Goal: Task Accomplishment & Management: Manage account settings

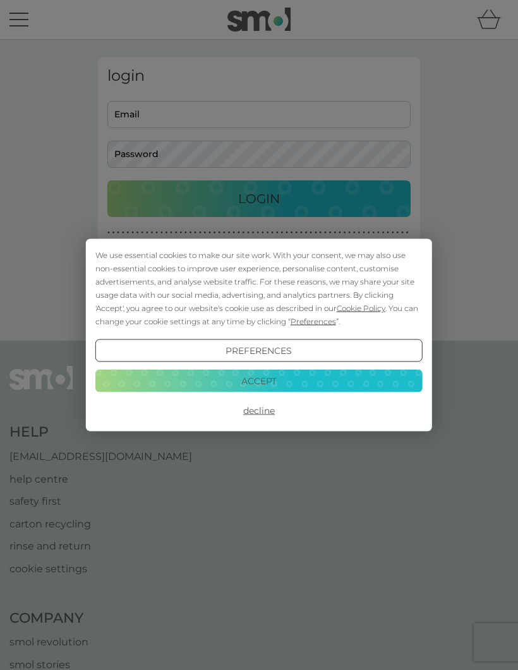
click at [275, 100] on div "We use essential cookies to make our site work. With your consent, we may also …" at bounding box center [259, 335] width 518 height 670
click at [294, 377] on button "Accept" at bounding box center [258, 380] width 327 height 23
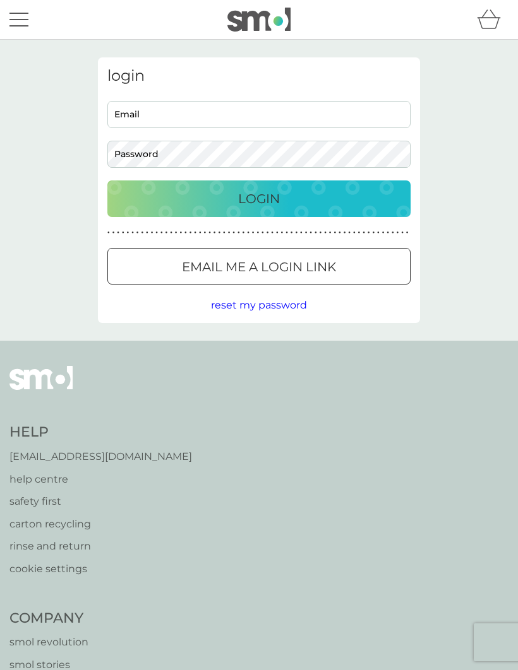
click at [242, 116] on input "Email" at bounding box center [258, 114] width 303 height 27
type input "iirvine46@gmail.com"
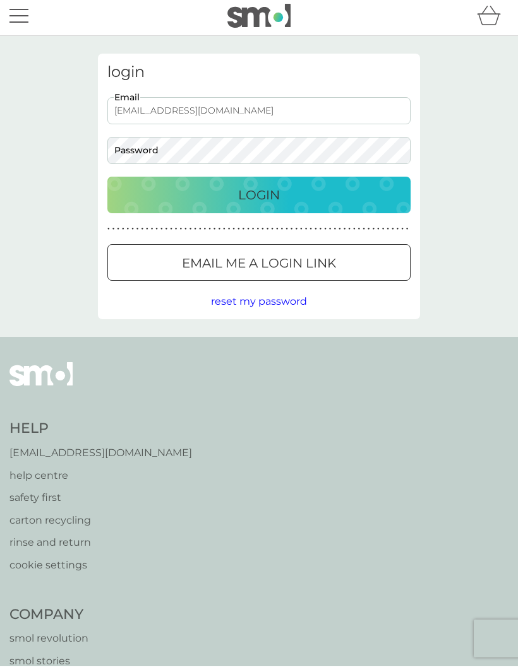
click at [336, 265] on p "Email me a login link" at bounding box center [259, 267] width 154 height 20
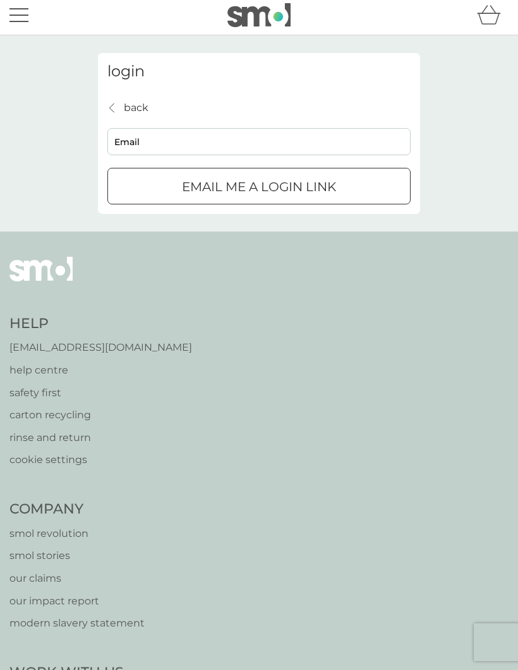
click at [336, 265] on div "Help help@smolproducts.com help centre safety first carton recycling rinse and …" at bounding box center [258, 641] width 499 height 768
click at [260, 152] on input "Email" at bounding box center [258, 141] width 303 height 27
type input "[EMAIL_ADDRESS][DOMAIN_NAME]"
click at [364, 203] on button "Email me a login link" at bounding box center [258, 187] width 303 height 37
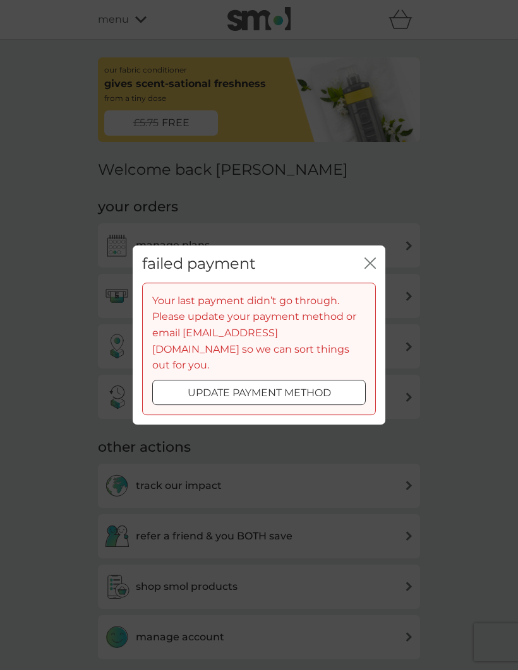
click at [342, 393] on button "update payment method" at bounding box center [258, 392] width 213 height 25
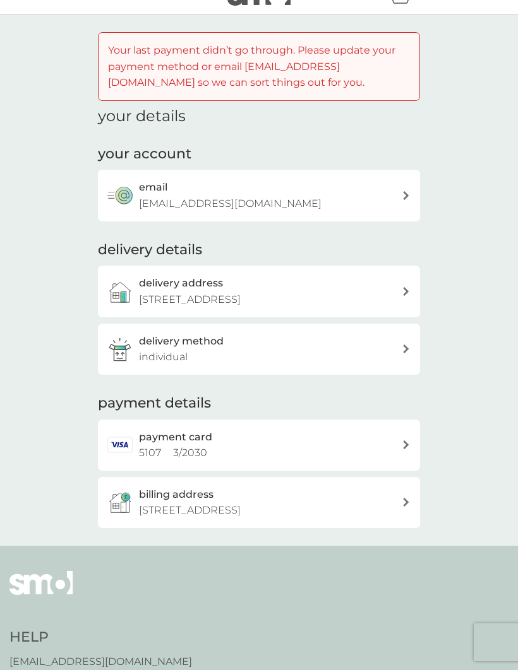
scroll to position [26, 0]
click at [403, 466] on div "payment card 5107 3 / 2030" at bounding box center [259, 444] width 322 height 51
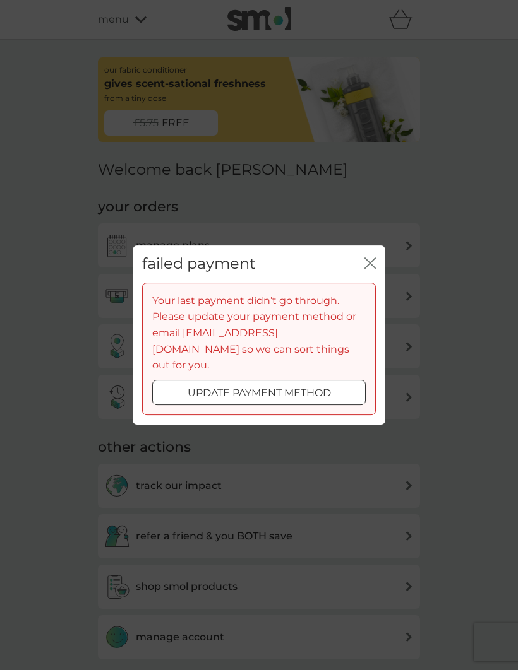
click at [339, 385] on div "update payment method" at bounding box center [259, 393] width 212 height 16
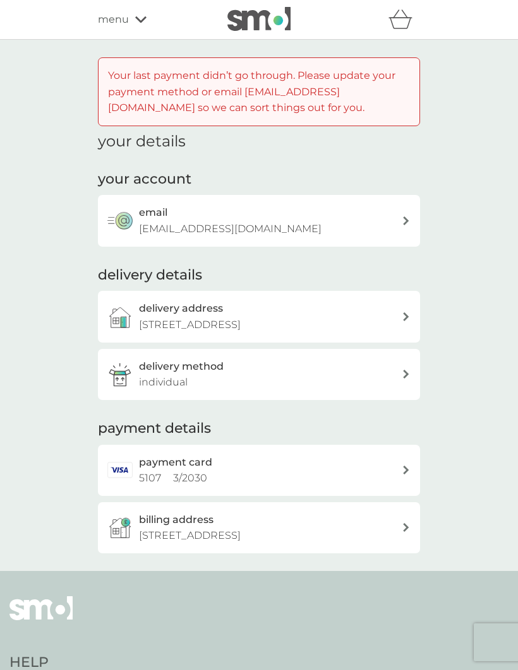
click at [129, 18] on div "menu" at bounding box center [151, 19] width 107 height 16
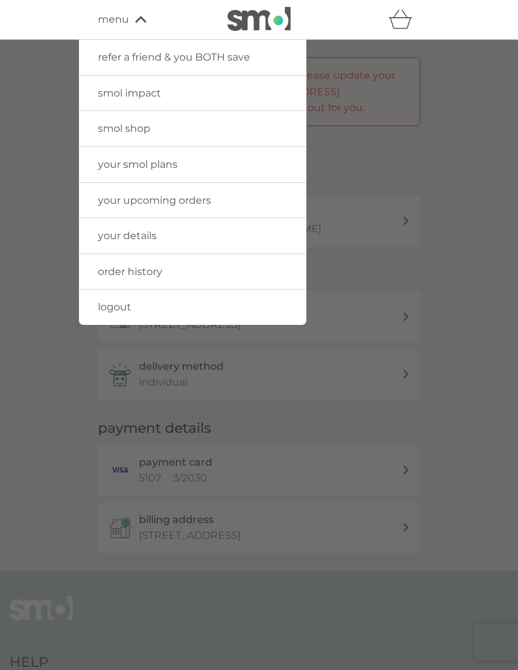
click at [234, 200] on link "your upcoming orders" at bounding box center [192, 200] width 227 height 35
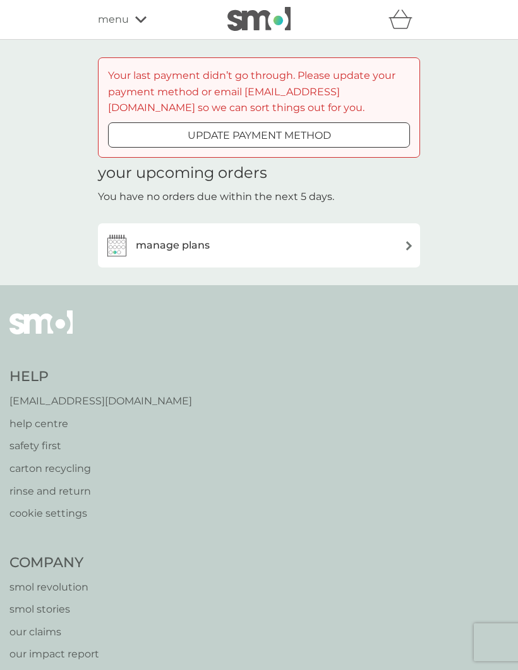
click at [319, 234] on div "manage plans" at bounding box center [258, 245] width 309 height 25
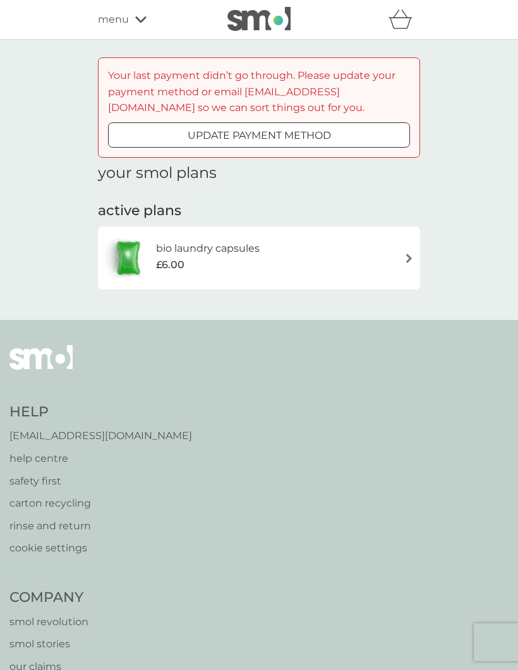
click at [396, 261] on div "bio laundry capsules £6.00" at bounding box center [258, 258] width 309 height 44
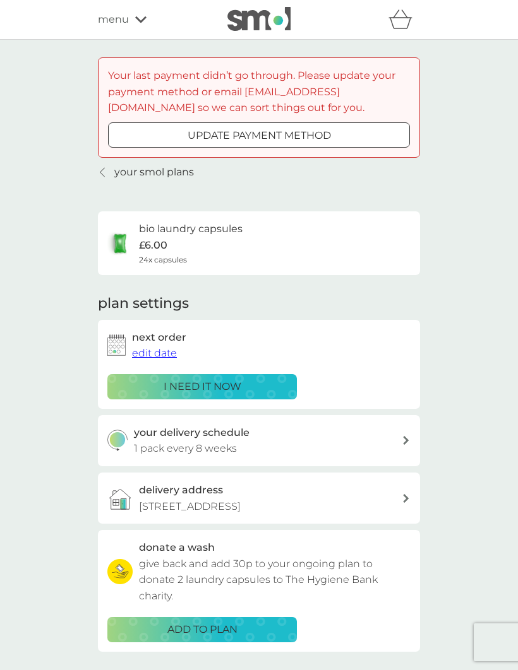
click at [165, 355] on span "edit date" at bounding box center [154, 353] width 45 height 12
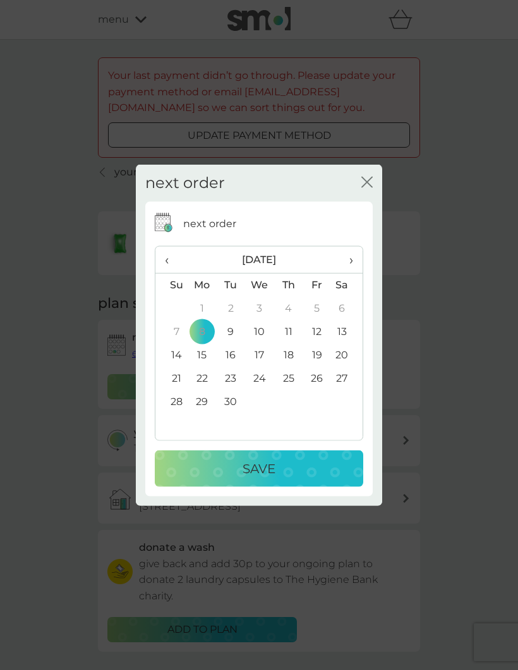
click at [201, 373] on td "22" at bounding box center [202, 378] width 29 height 23
click at [309, 384] on td "26" at bounding box center [316, 378] width 28 height 23
click at [310, 472] on div "Save" at bounding box center [258, 468] width 183 height 20
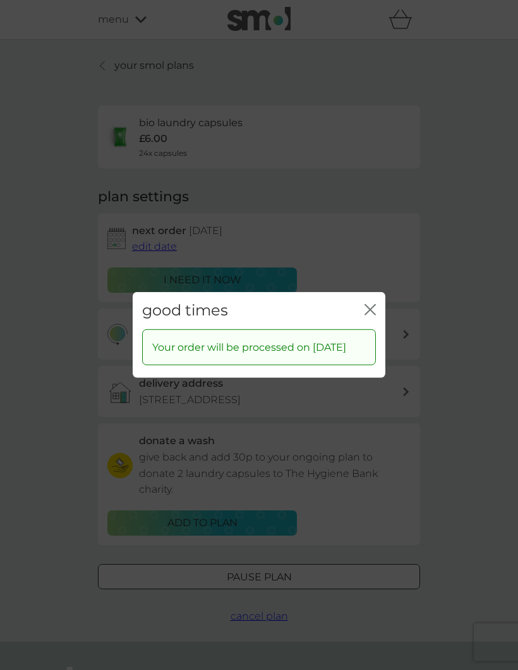
click at [368, 305] on icon "close" at bounding box center [367, 310] width 5 height 10
